Goal: Information Seeking & Learning: Learn about a topic

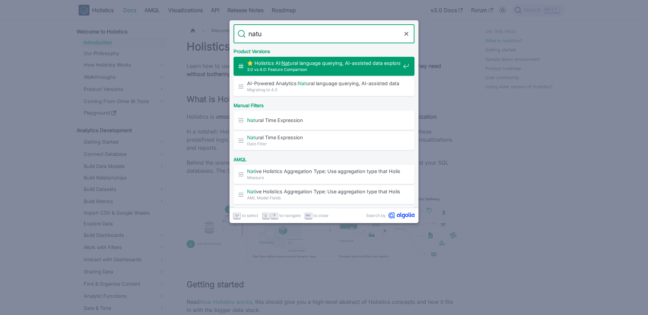
type input "natur"
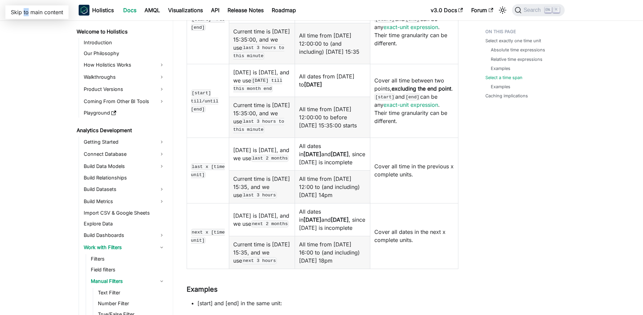
scroll to position [1498, 0]
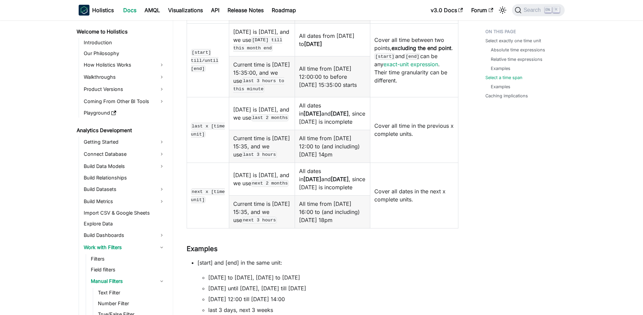
click at [420, 162] on td "Cover all time in the previous x complete units." at bounding box center [414, 129] width 88 height 65
click at [405, 162] on td "Cover all time in the previous x complete units." at bounding box center [414, 129] width 88 height 65
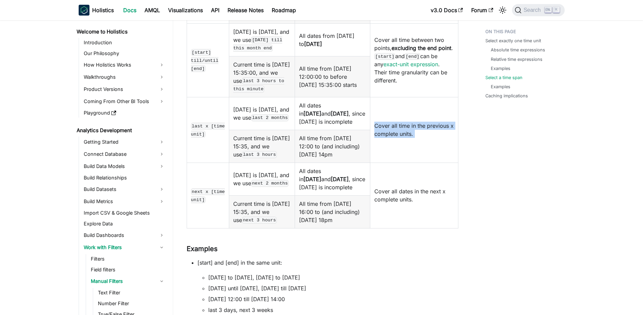
click at [405, 162] on td "Cover all time in the previous x complete units." at bounding box center [414, 129] width 88 height 65
